Goal: Navigation & Orientation: Find specific page/section

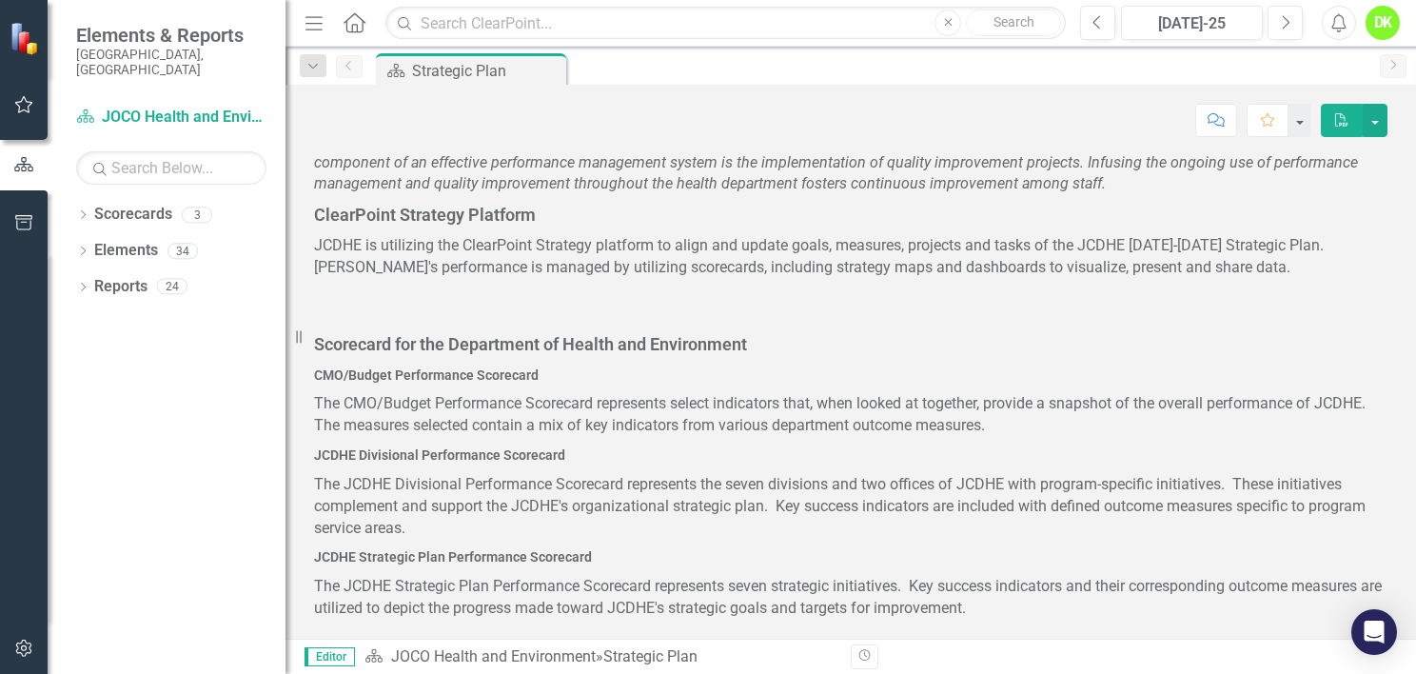
scroll to position [948, 0]
click at [85, 211] on icon "Dropdown" at bounding box center [82, 216] width 13 height 10
click at [88, 245] on icon "Dropdown" at bounding box center [93, 250] width 14 height 11
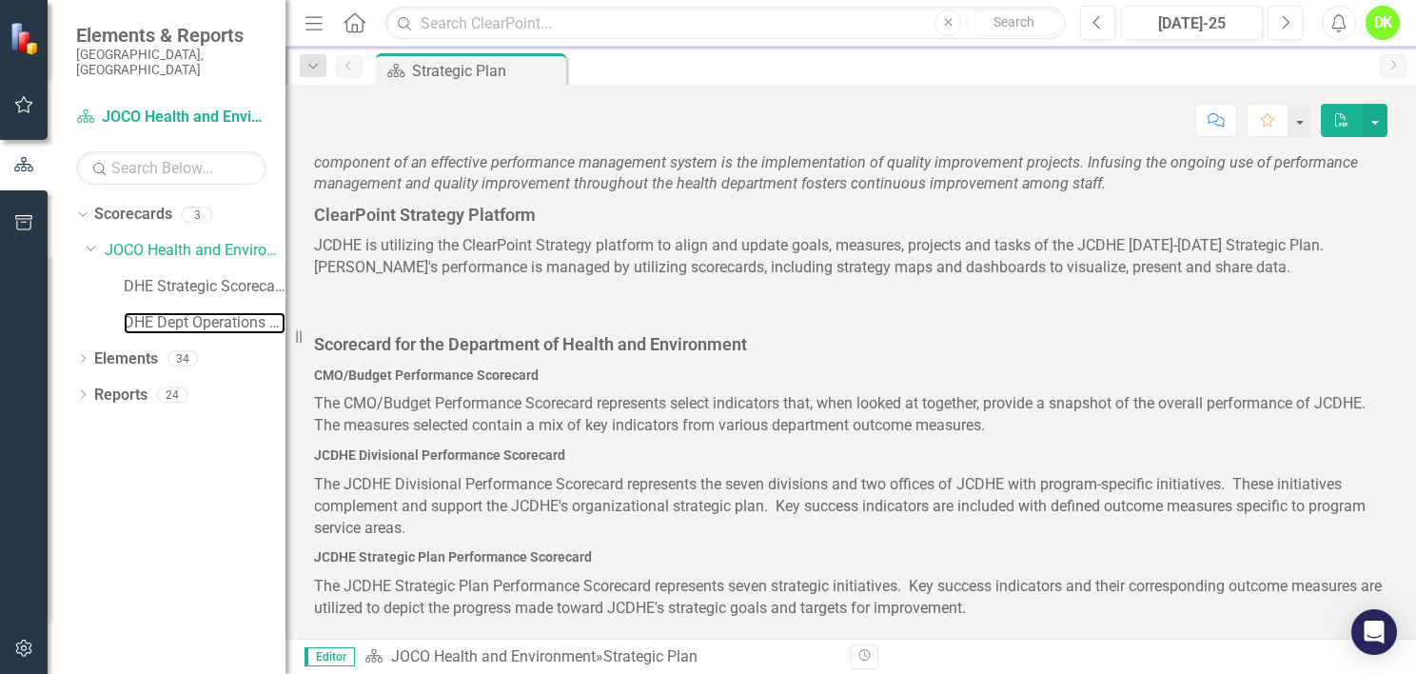
click at [210, 312] on link "DHE Dept Operations PM Scorecard" at bounding box center [205, 323] width 162 height 22
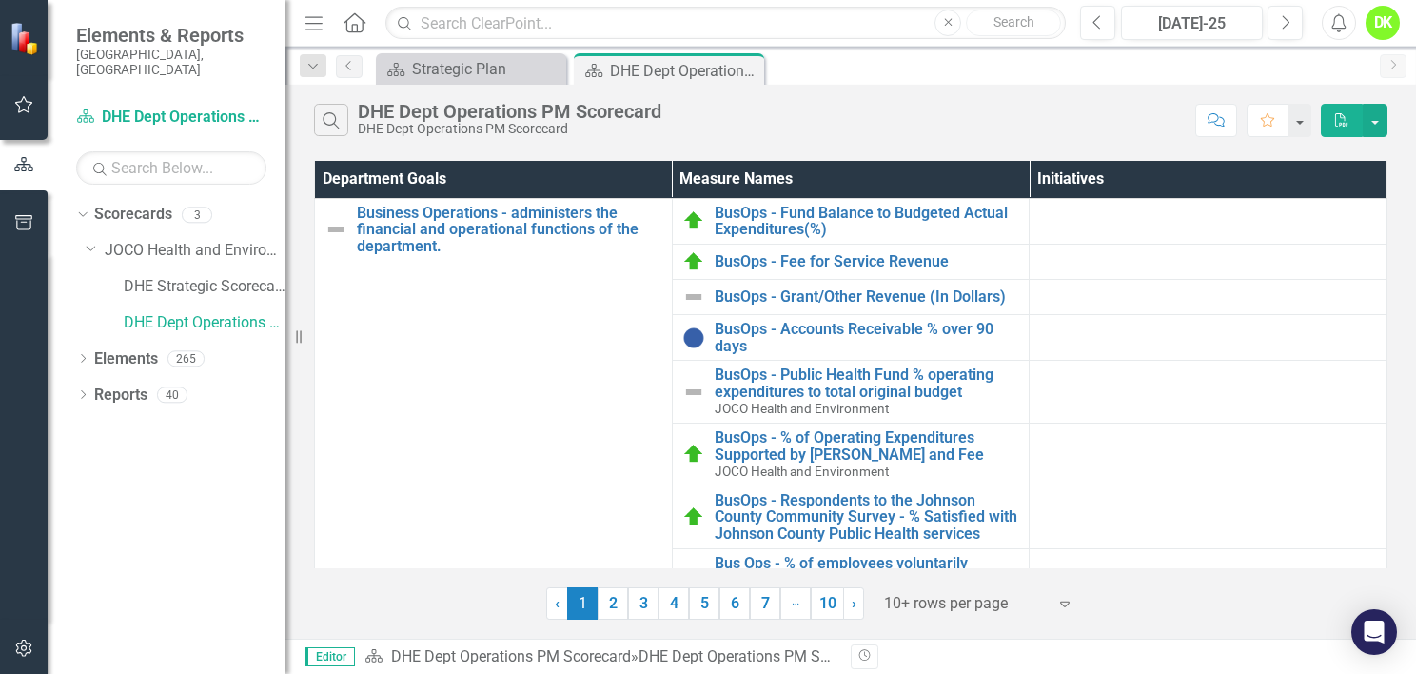
click at [1387, 547] on div "Department Goals Measure Names Initiatives Business Operations - administers th…" at bounding box center [851, 364] width 1074 height 407
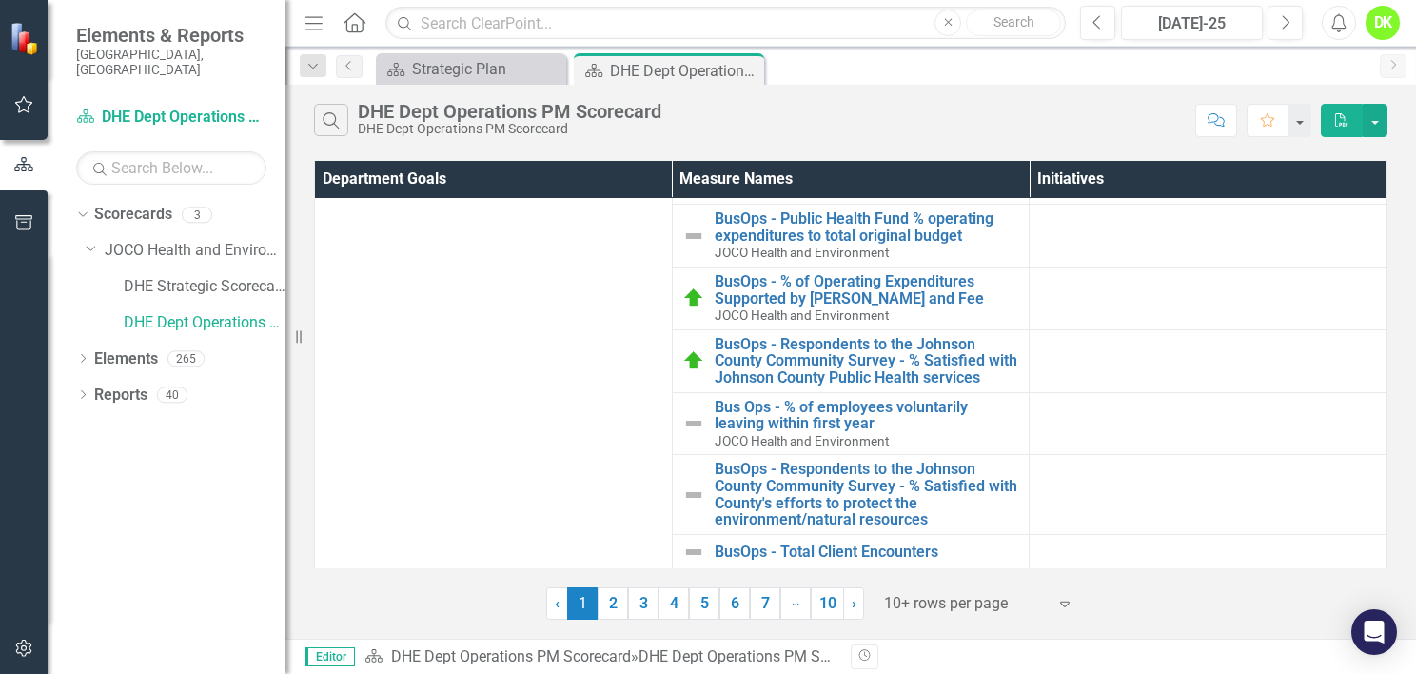
click at [610, 605] on link "2" at bounding box center [613, 603] width 30 height 32
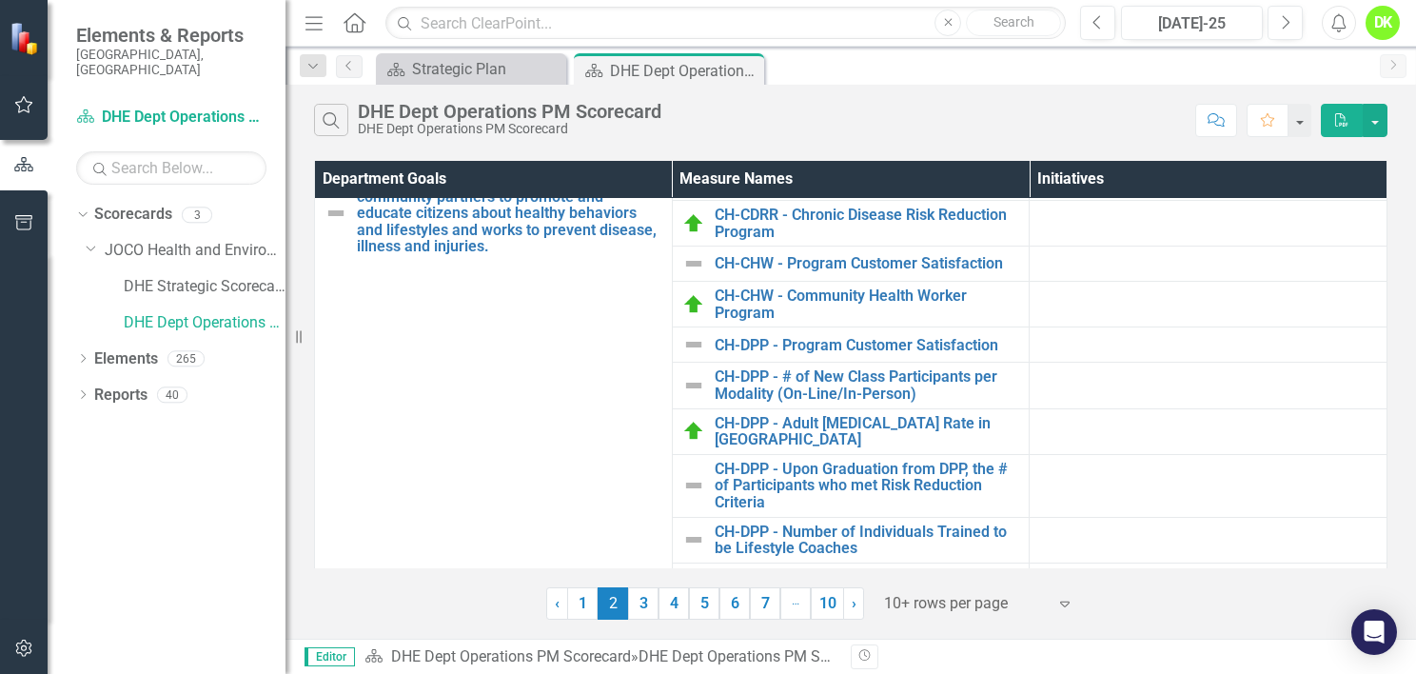
scroll to position [689, 0]
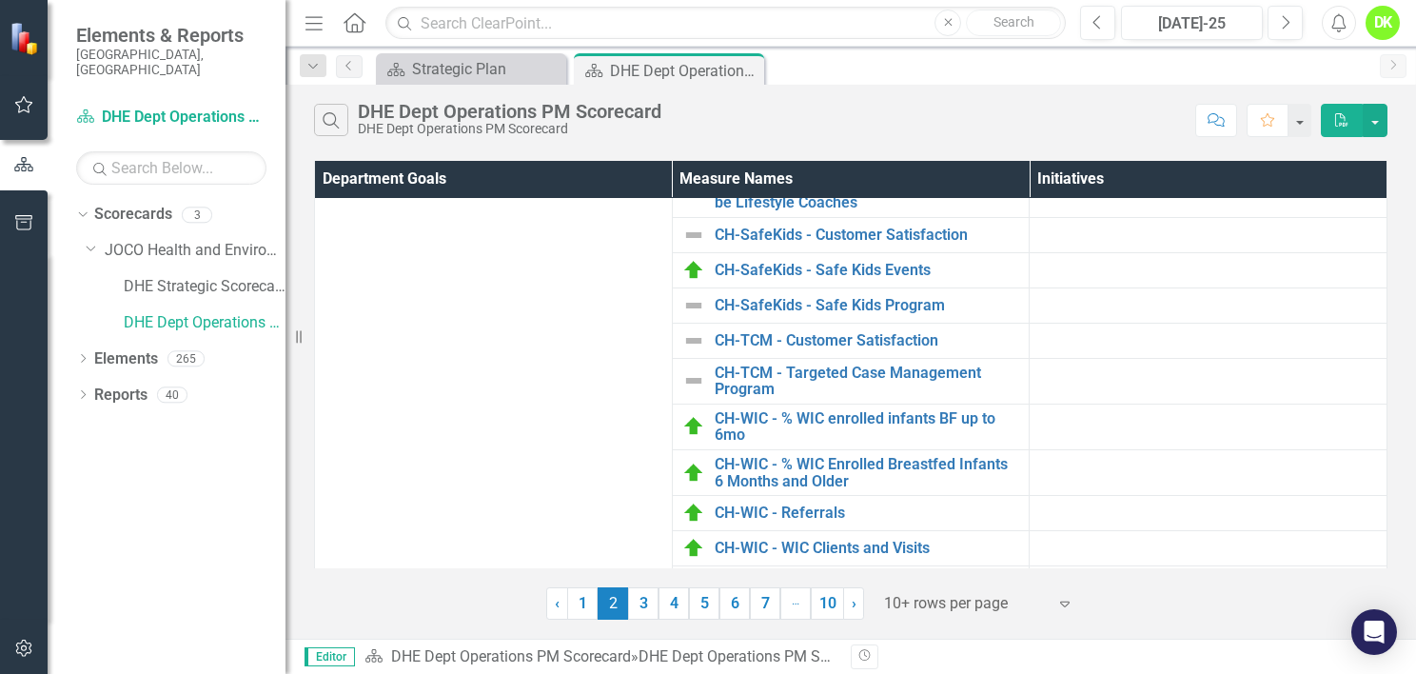
click at [640, 598] on link "3" at bounding box center [643, 603] width 30 height 32
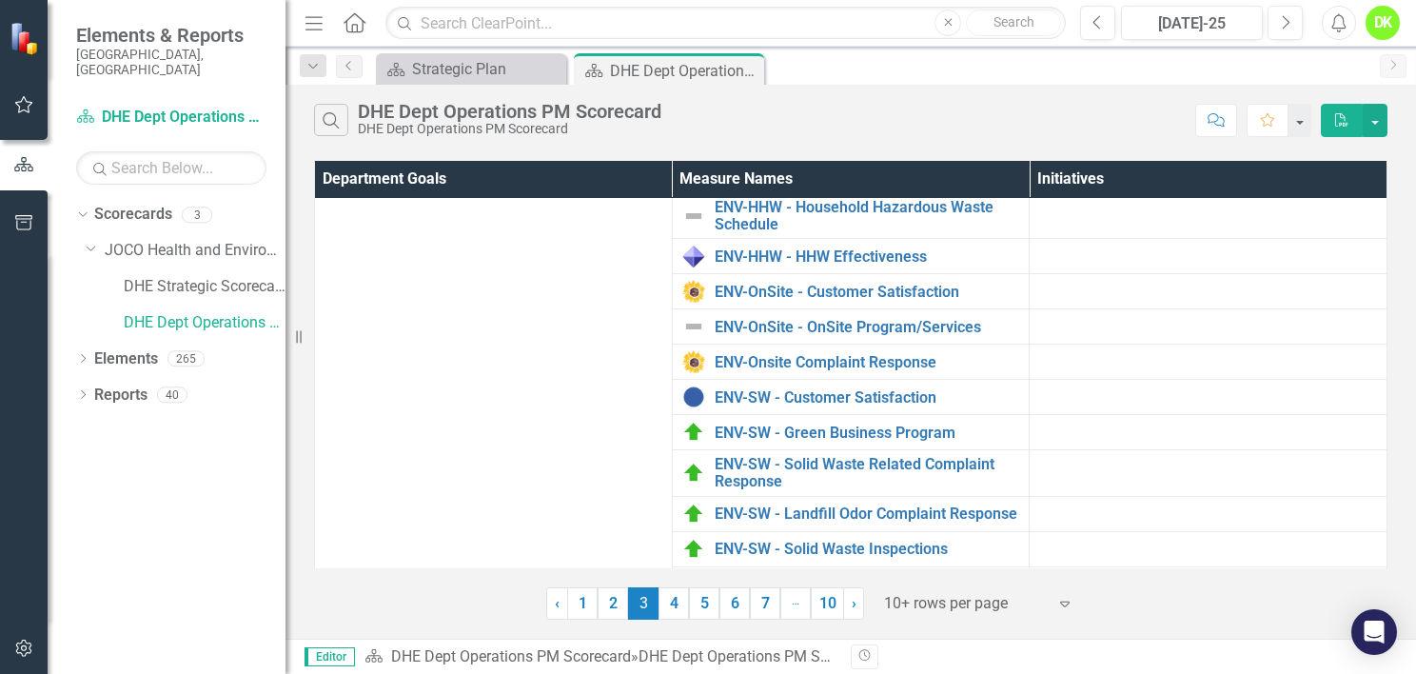
scroll to position [425, 0]
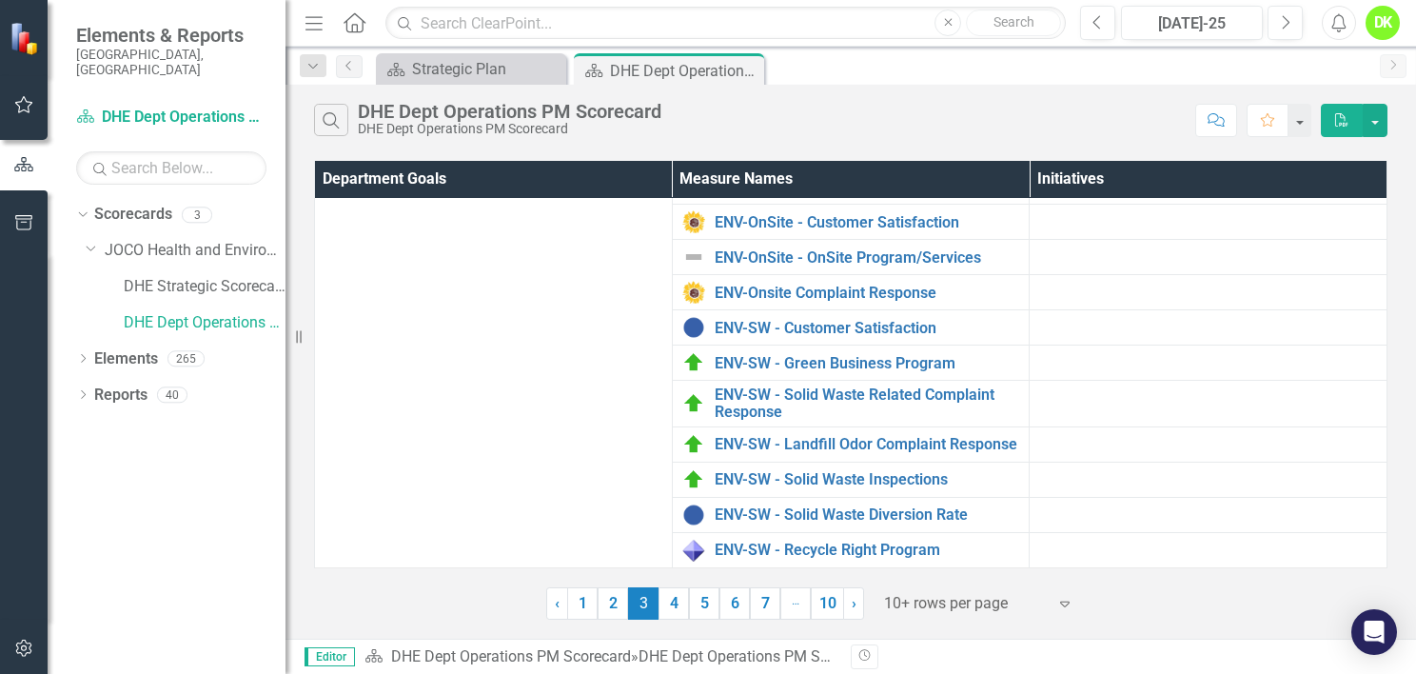
click at [670, 613] on link "4" at bounding box center [674, 603] width 30 height 32
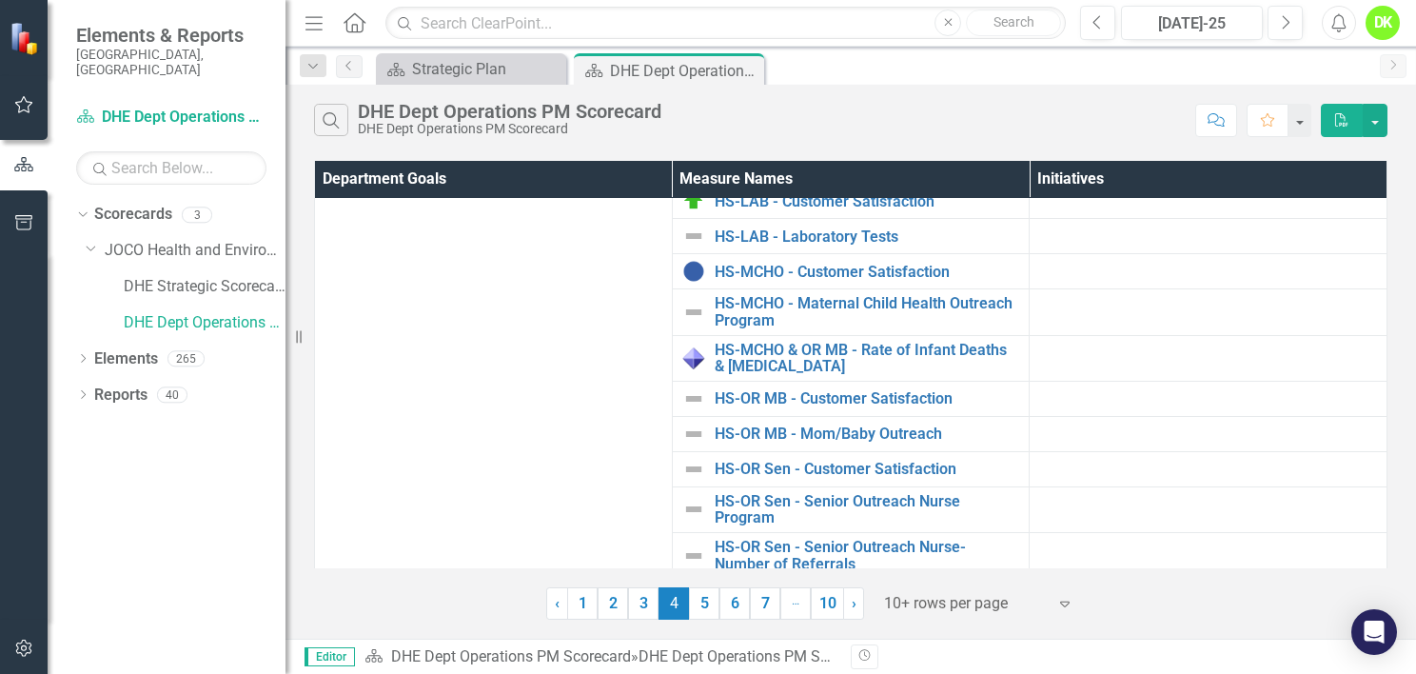
scroll to position [1211, 0]
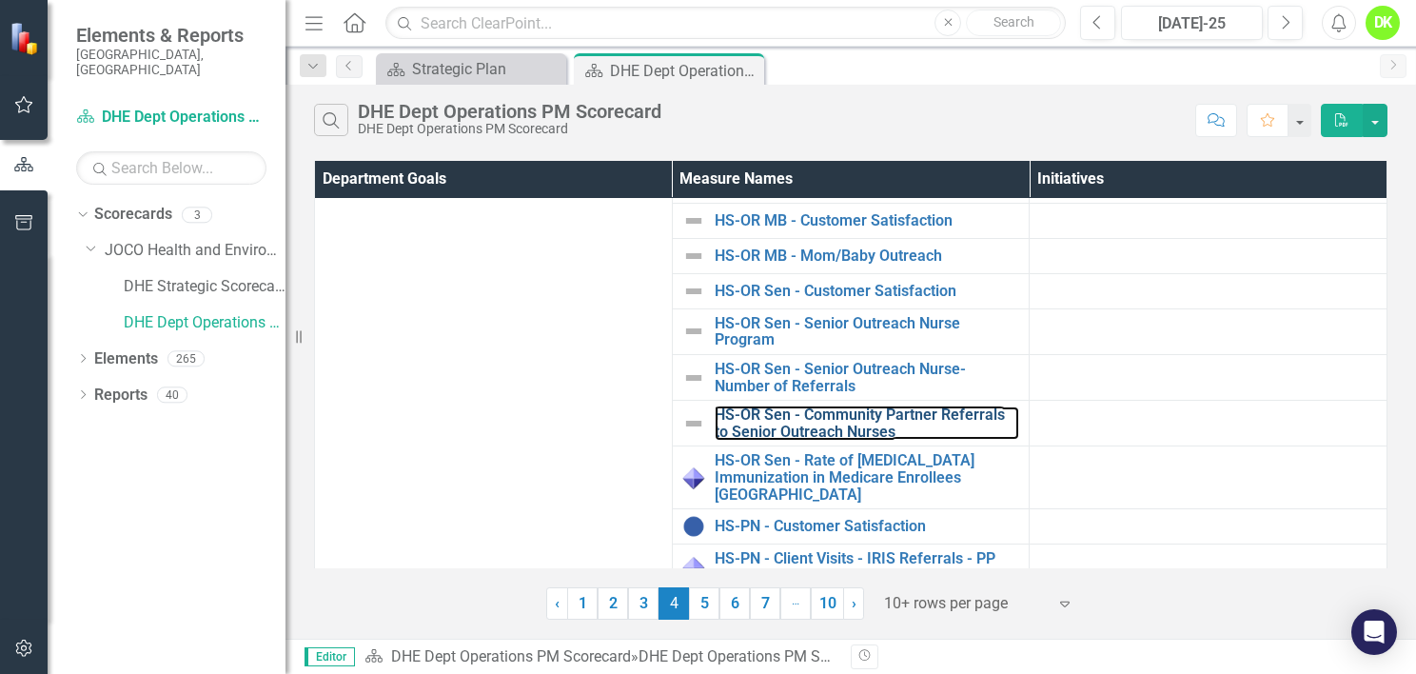
click at [858, 406] on link "HS-OR Sen - Community Partner Referrals to Senior Outreach Nurses" at bounding box center [868, 422] width 306 height 33
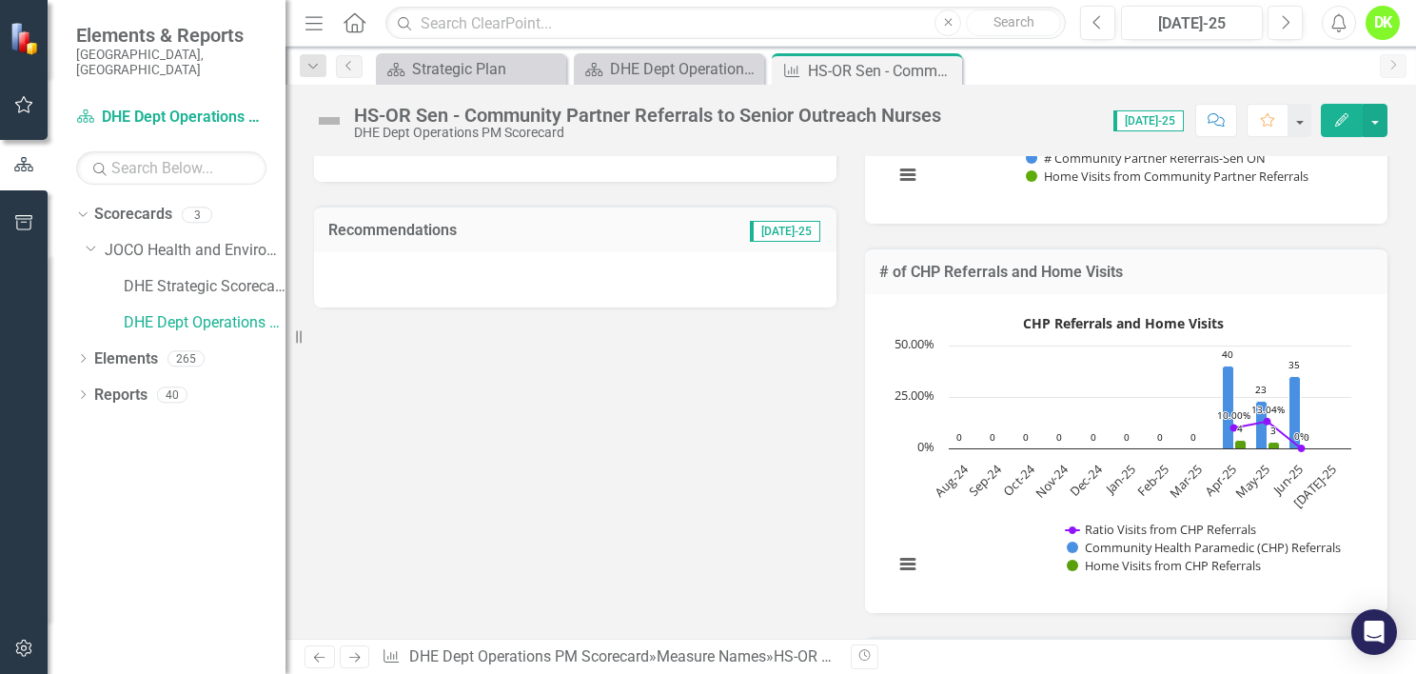
scroll to position [845, 0]
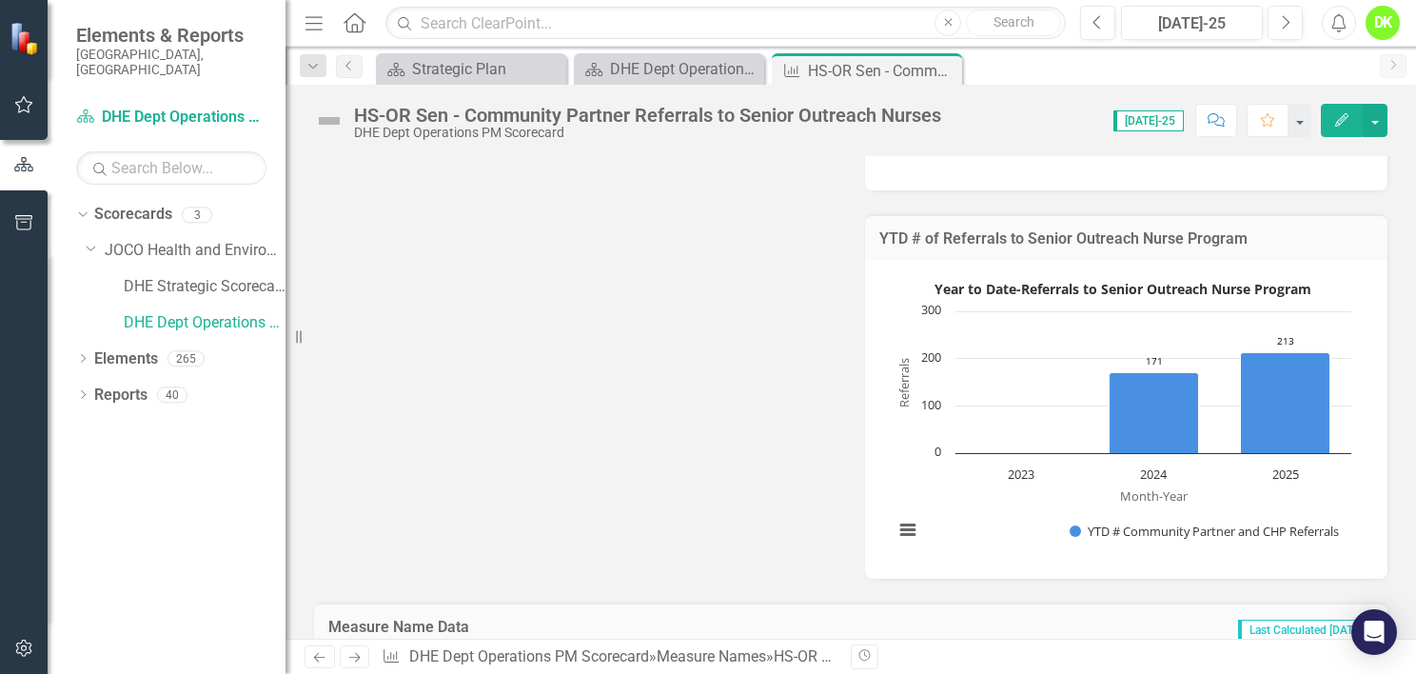
click at [0, 0] on icon "Close" at bounding box center [0, 0] width 0 height 0
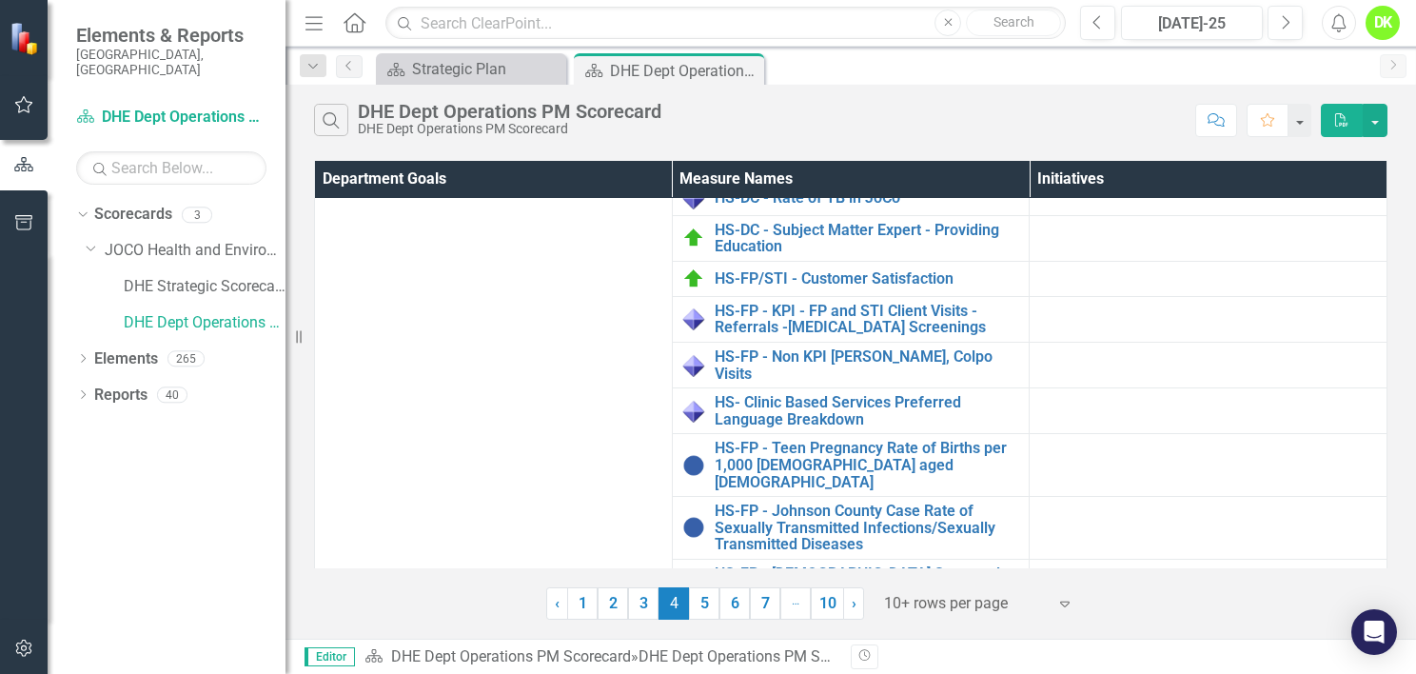
scroll to position [712, 0]
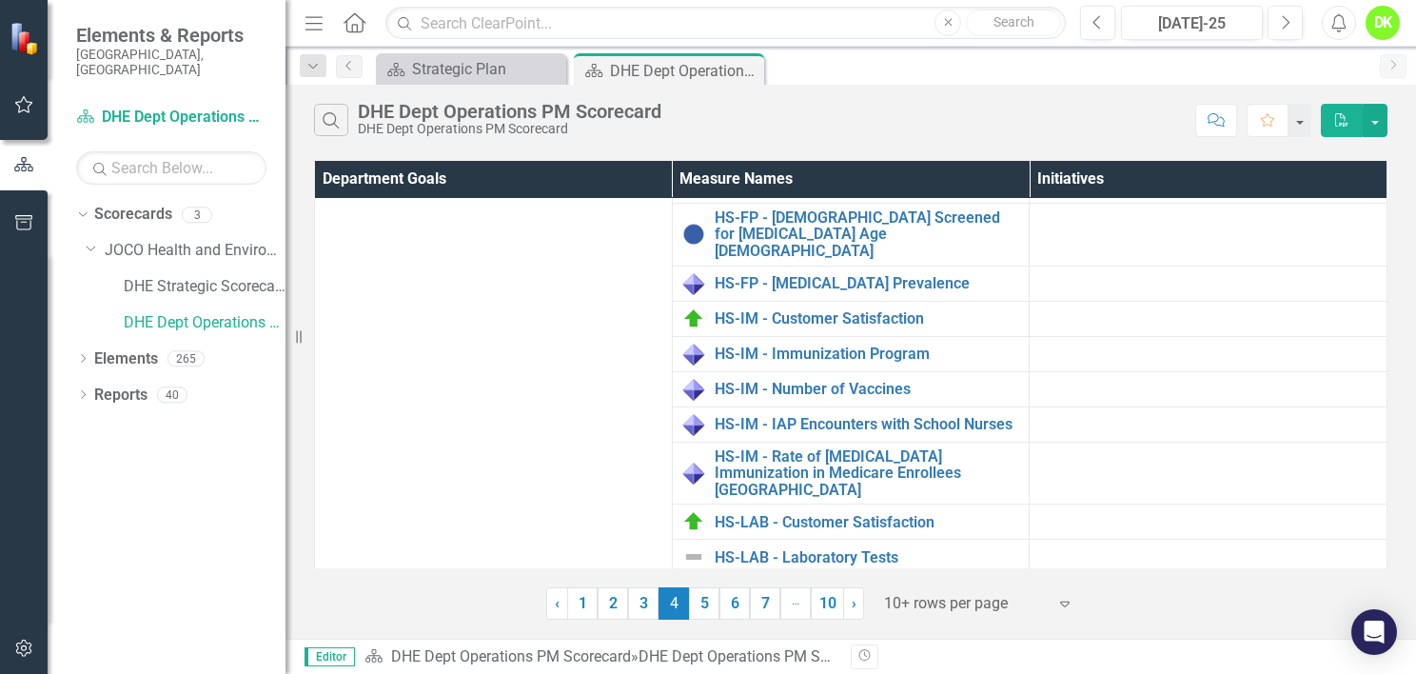
click at [955, 616] on link "HS-MCHO - Maternal Child Health Outreach Program" at bounding box center [868, 632] width 306 height 33
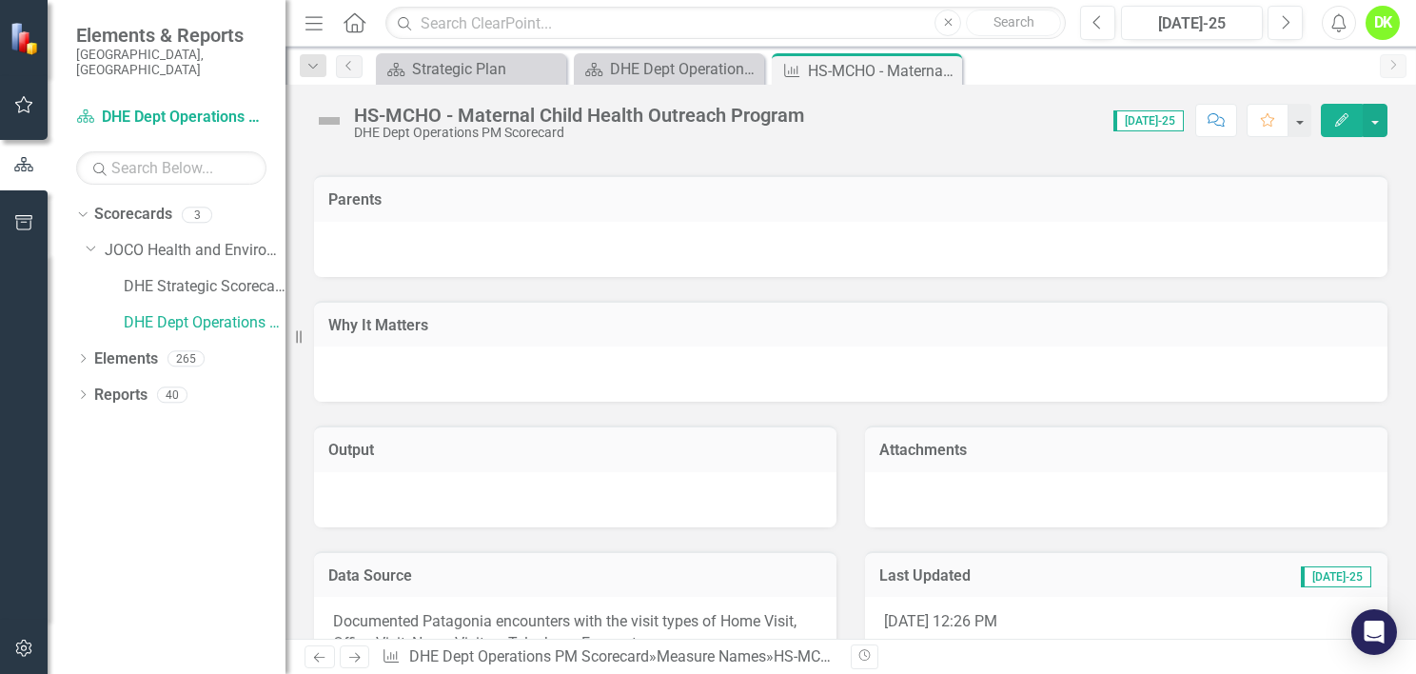
scroll to position [2689, 0]
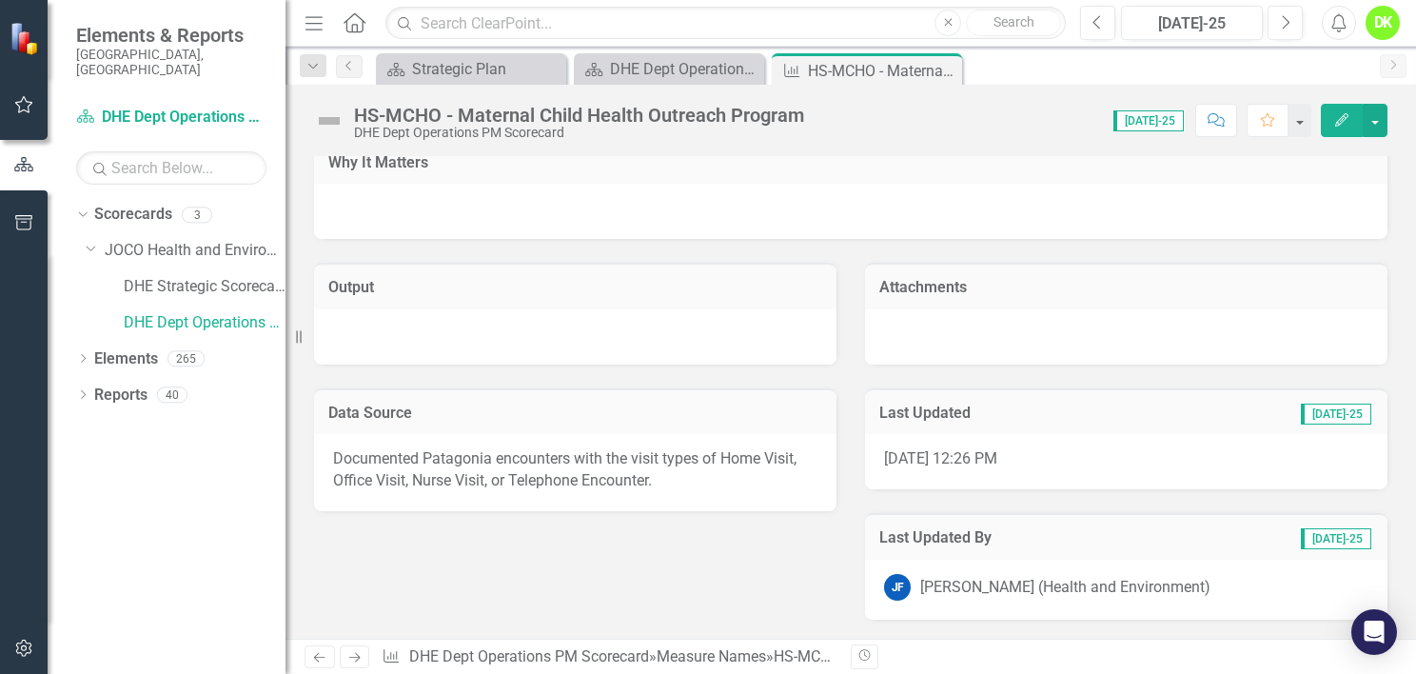
click at [0, 0] on icon at bounding box center [0, 0] width 0 height 0
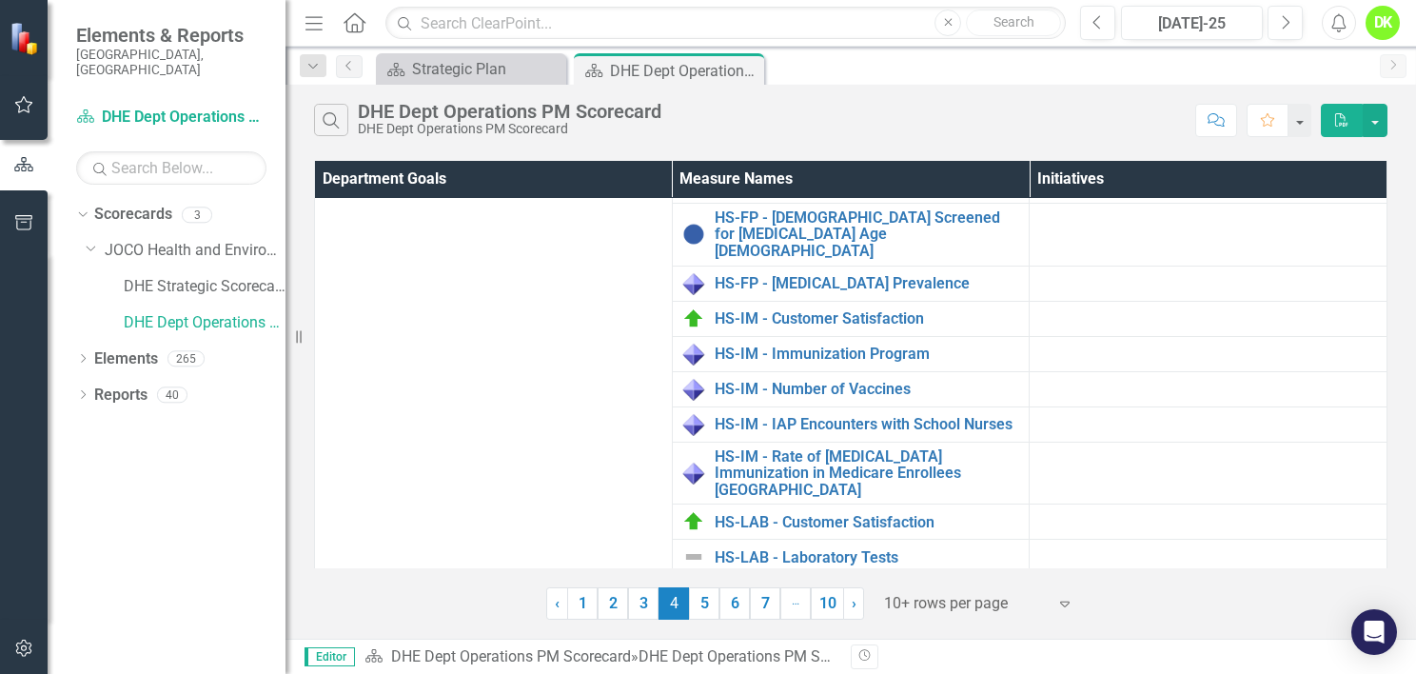
scroll to position [1069, 0]
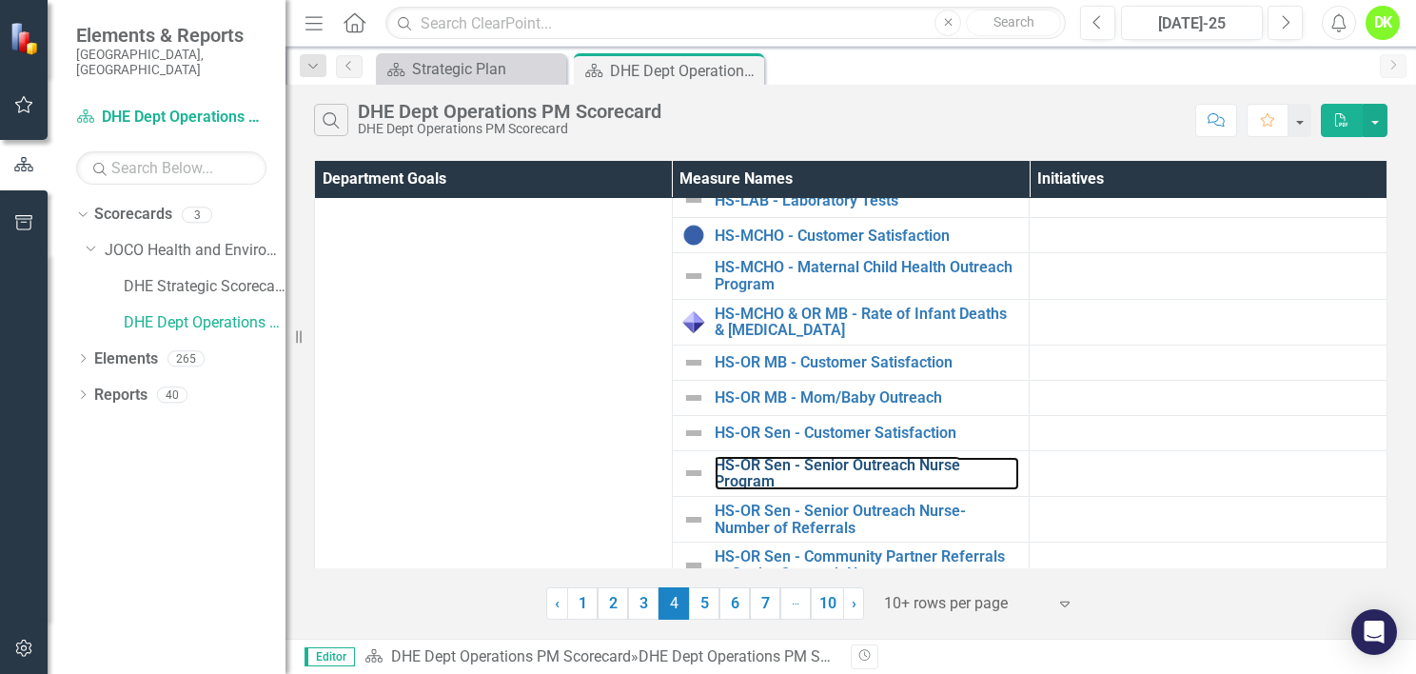
click at [894, 457] on link "HS-OR Sen - Senior Outreach Nurse Program" at bounding box center [868, 473] width 306 height 33
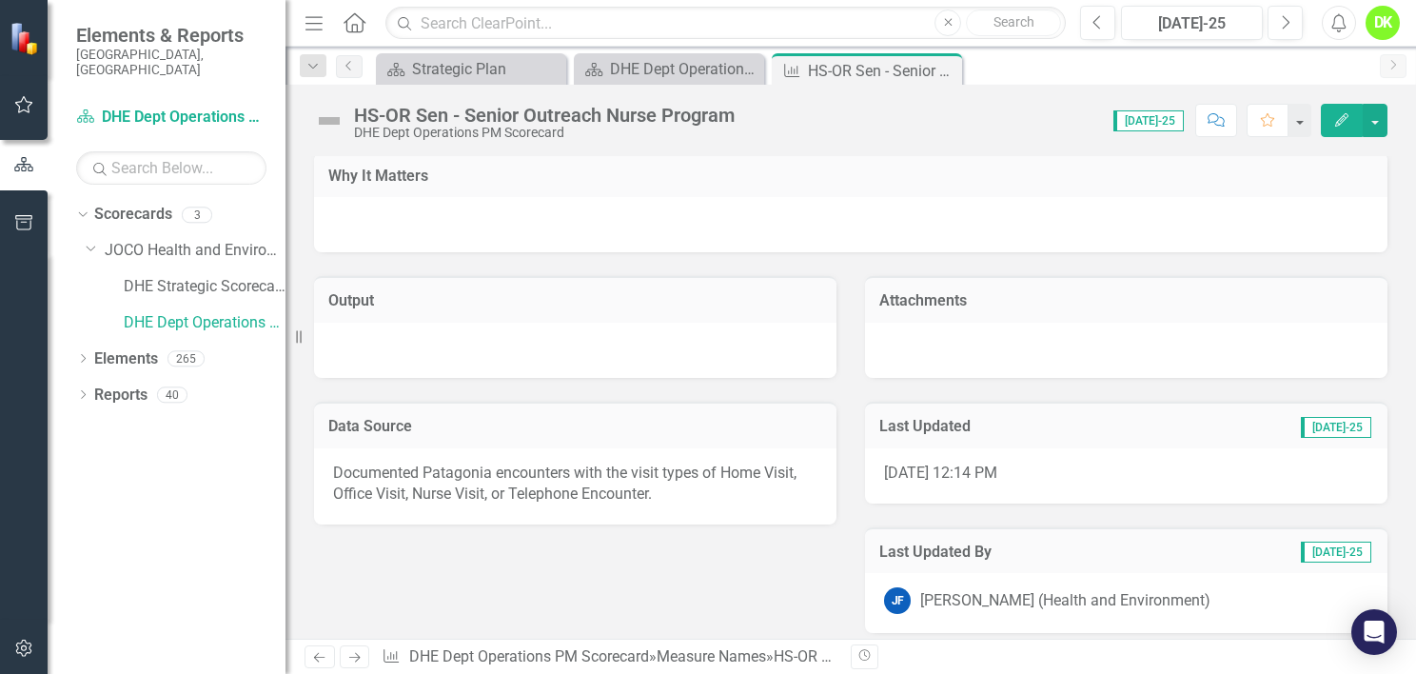
scroll to position [2140, 0]
